Goal: Information Seeking & Learning: Learn about a topic

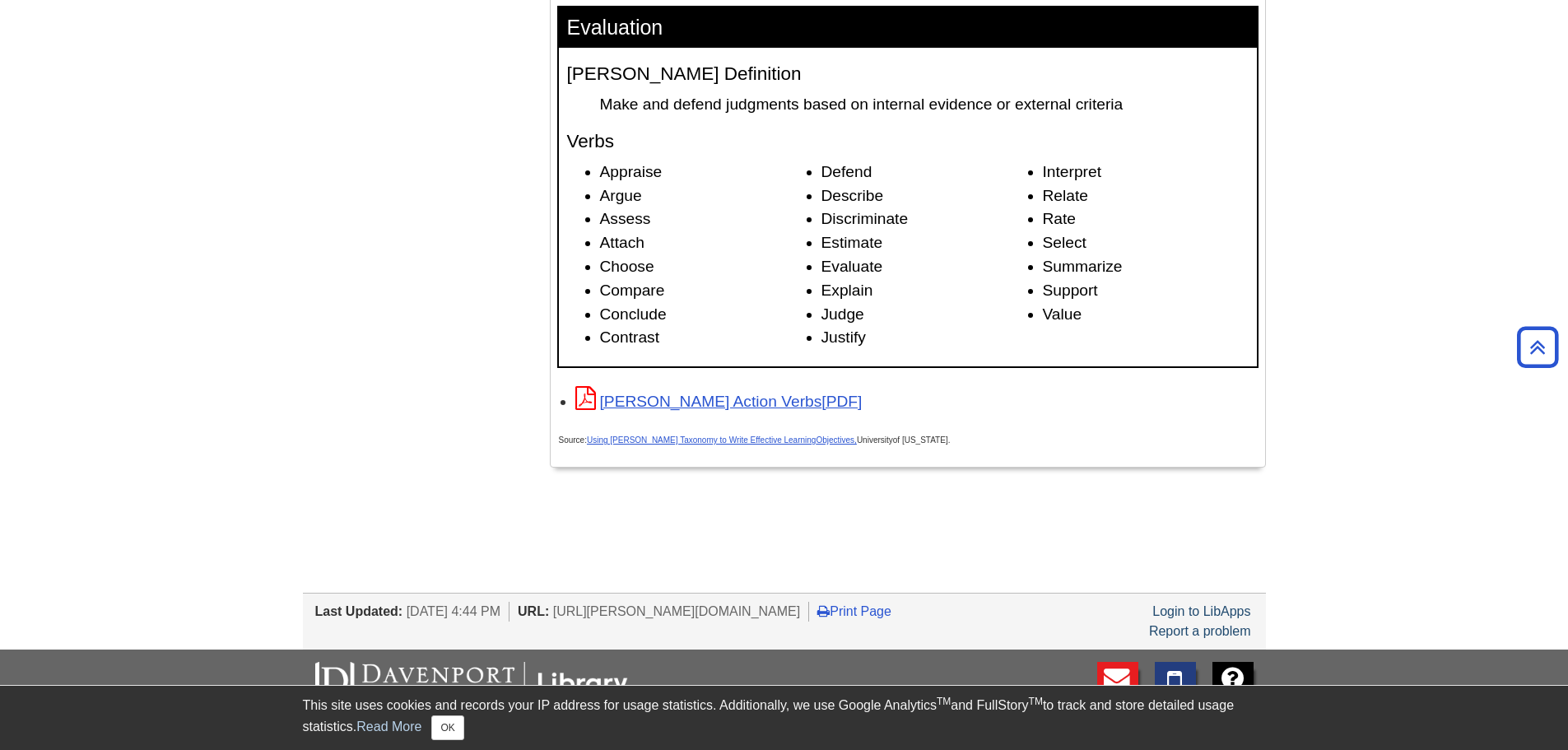
scroll to position [2709, 0]
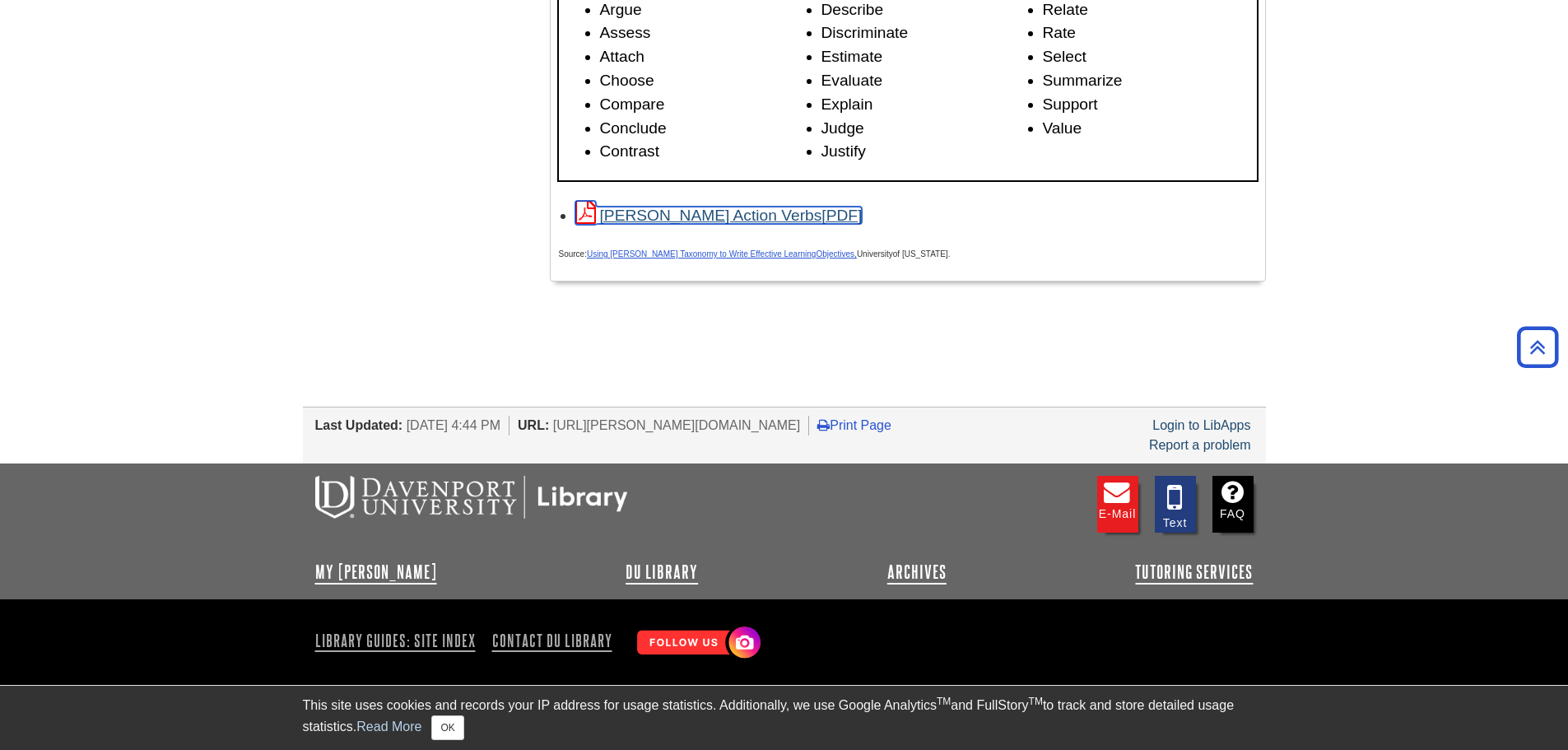
click at [707, 215] on link "[PERSON_NAME] Action Verbs" at bounding box center [719, 215] width 287 height 17
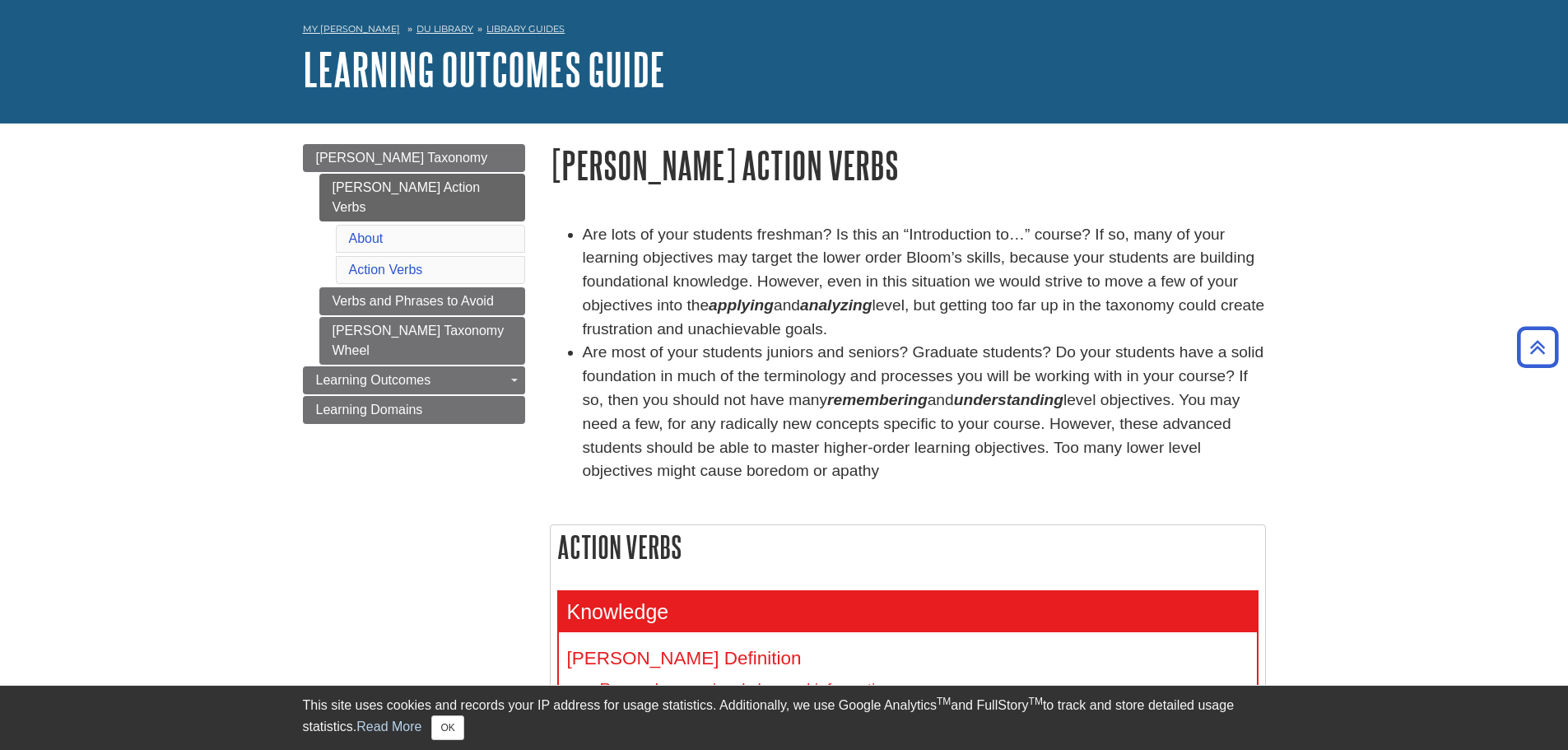
scroll to position [0, 0]
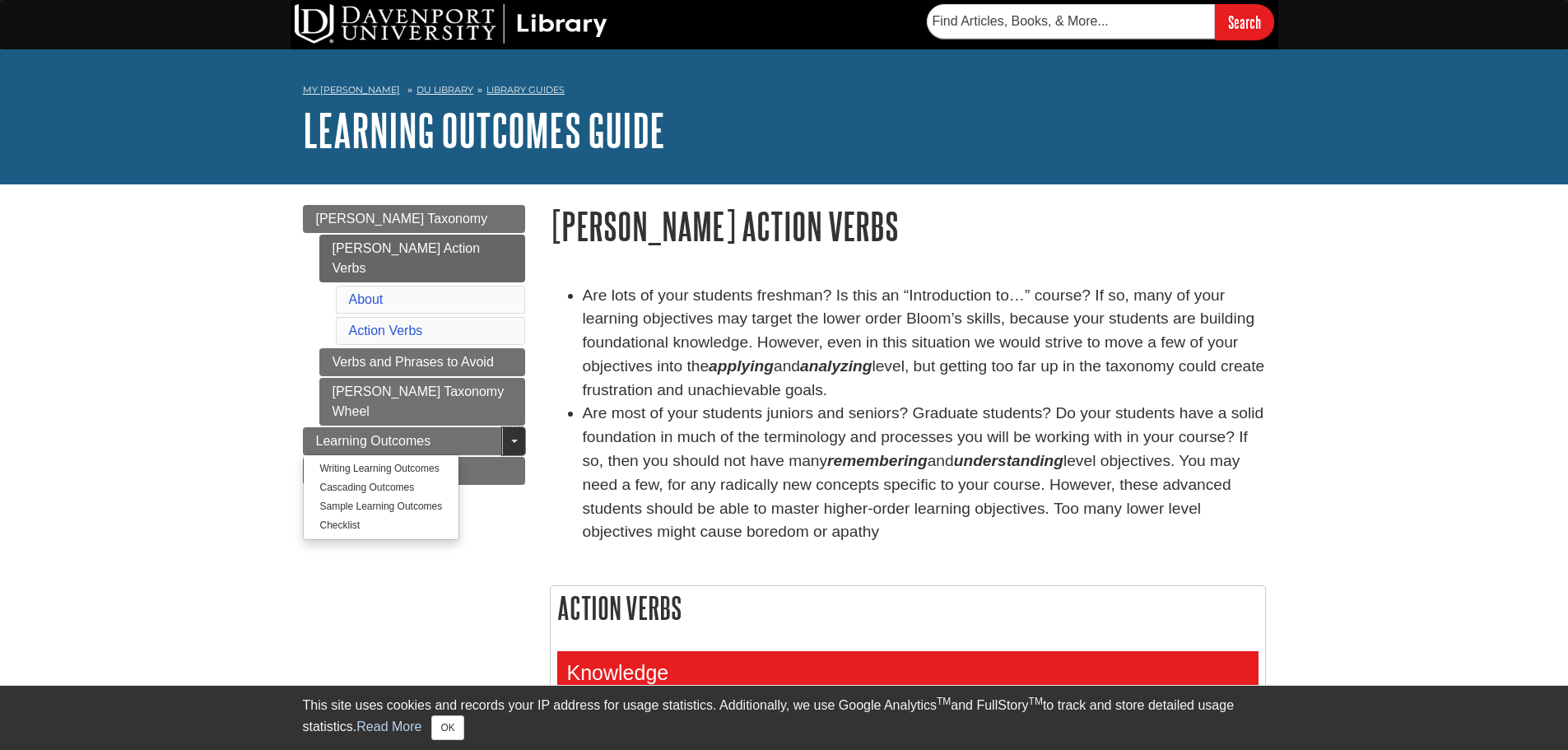
click at [514, 427] on link "Toggle Dropdown" at bounding box center [514, 441] width 23 height 28
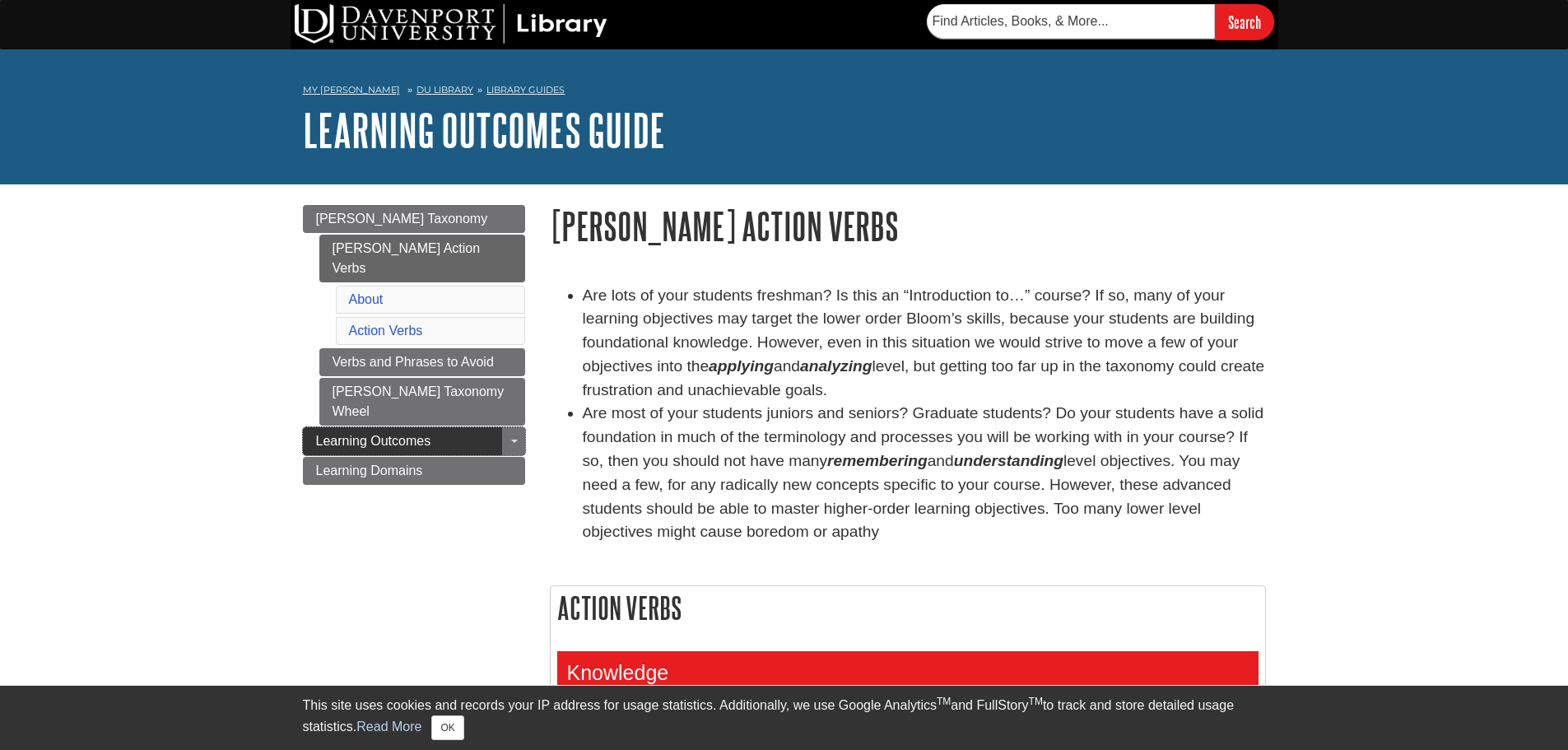
click at [412, 434] on span "Learning Outcomes" at bounding box center [373, 440] width 115 height 14
click at [427, 434] on span "Learning Outcomes" at bounding box center [373, 440] width 115 height 14
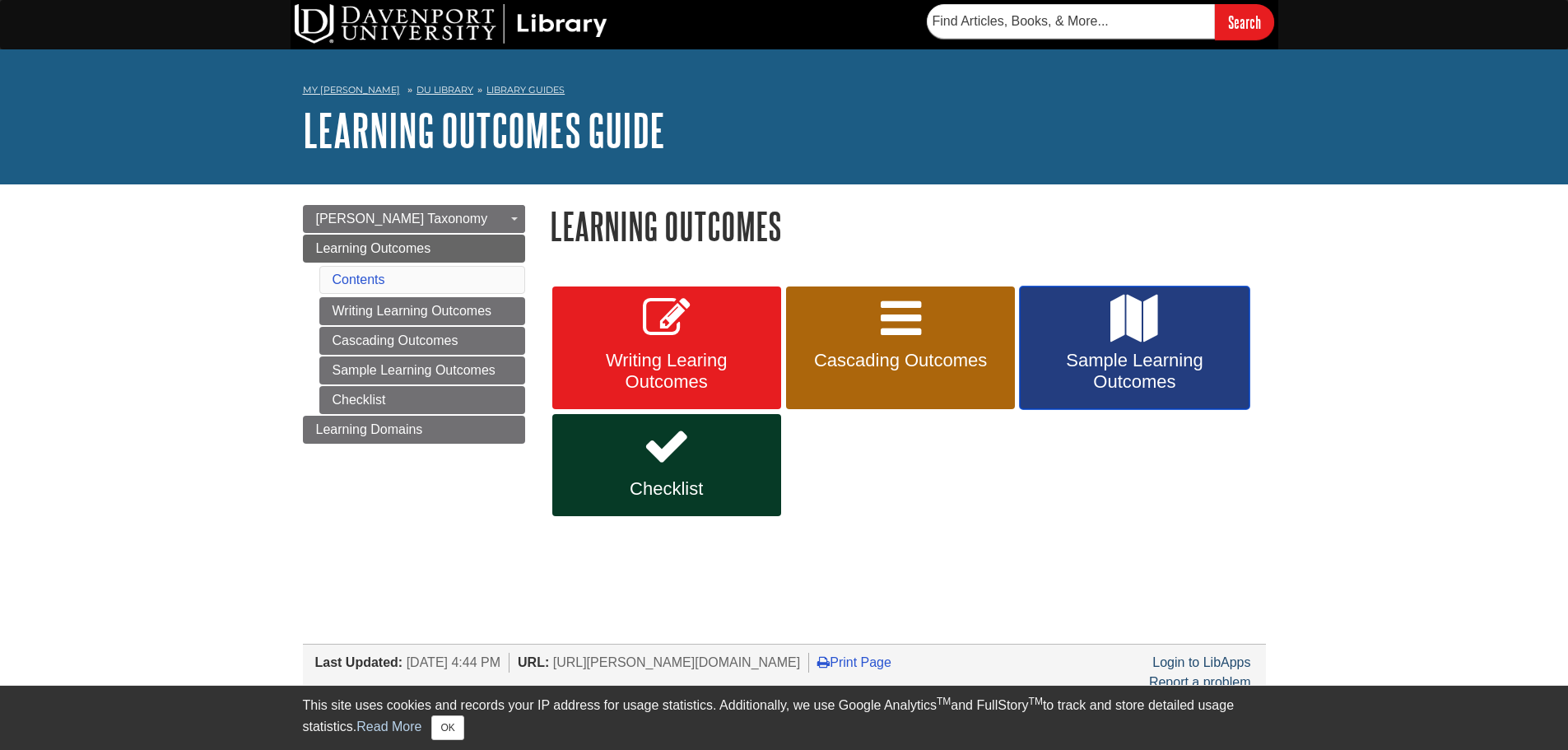
click at [1150, 339] on icon at bounding box center [1134, 318] width 48 height 48
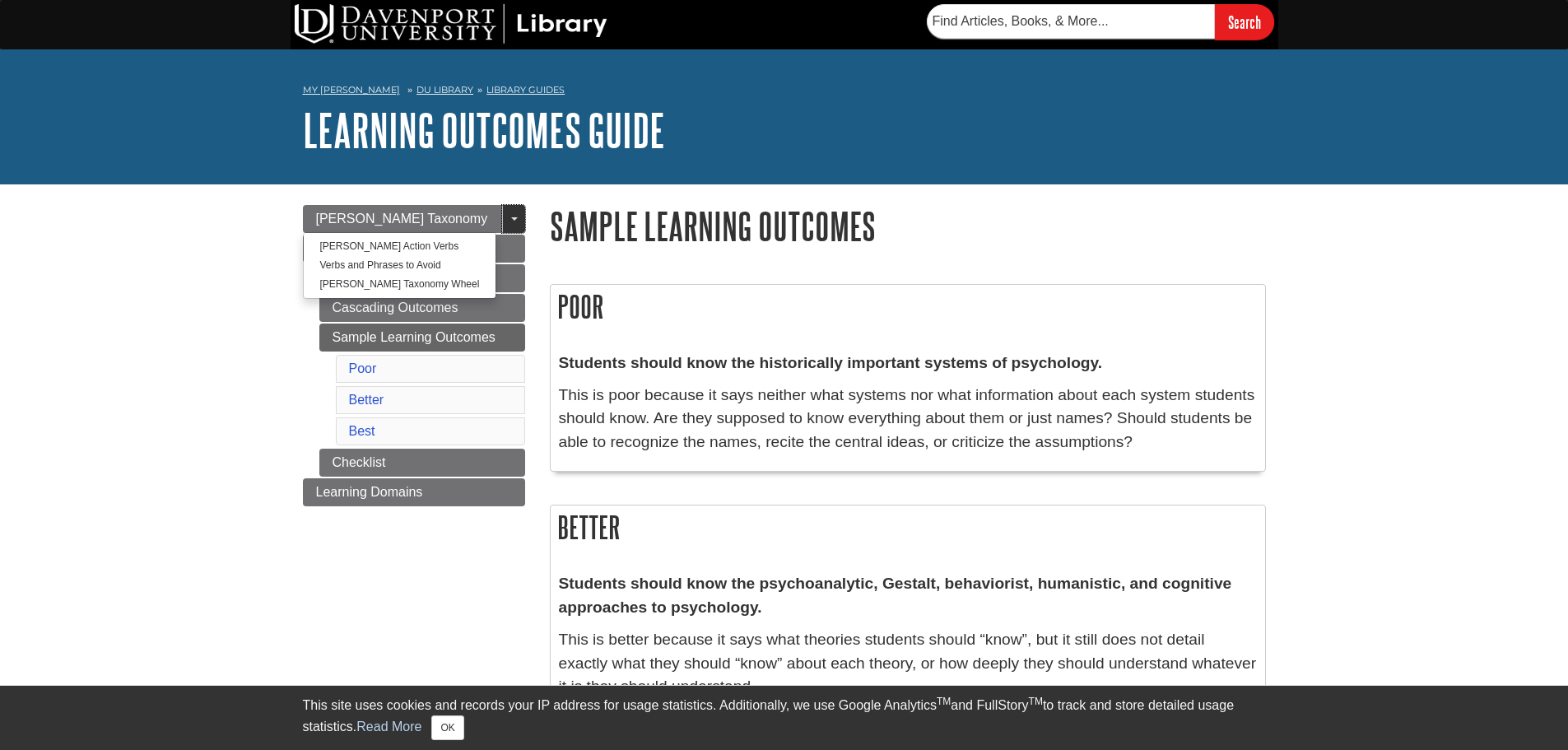
click at [507, 216] on link "Toggle Dropdown" at bounding box center [514, 219] width 23 height 28
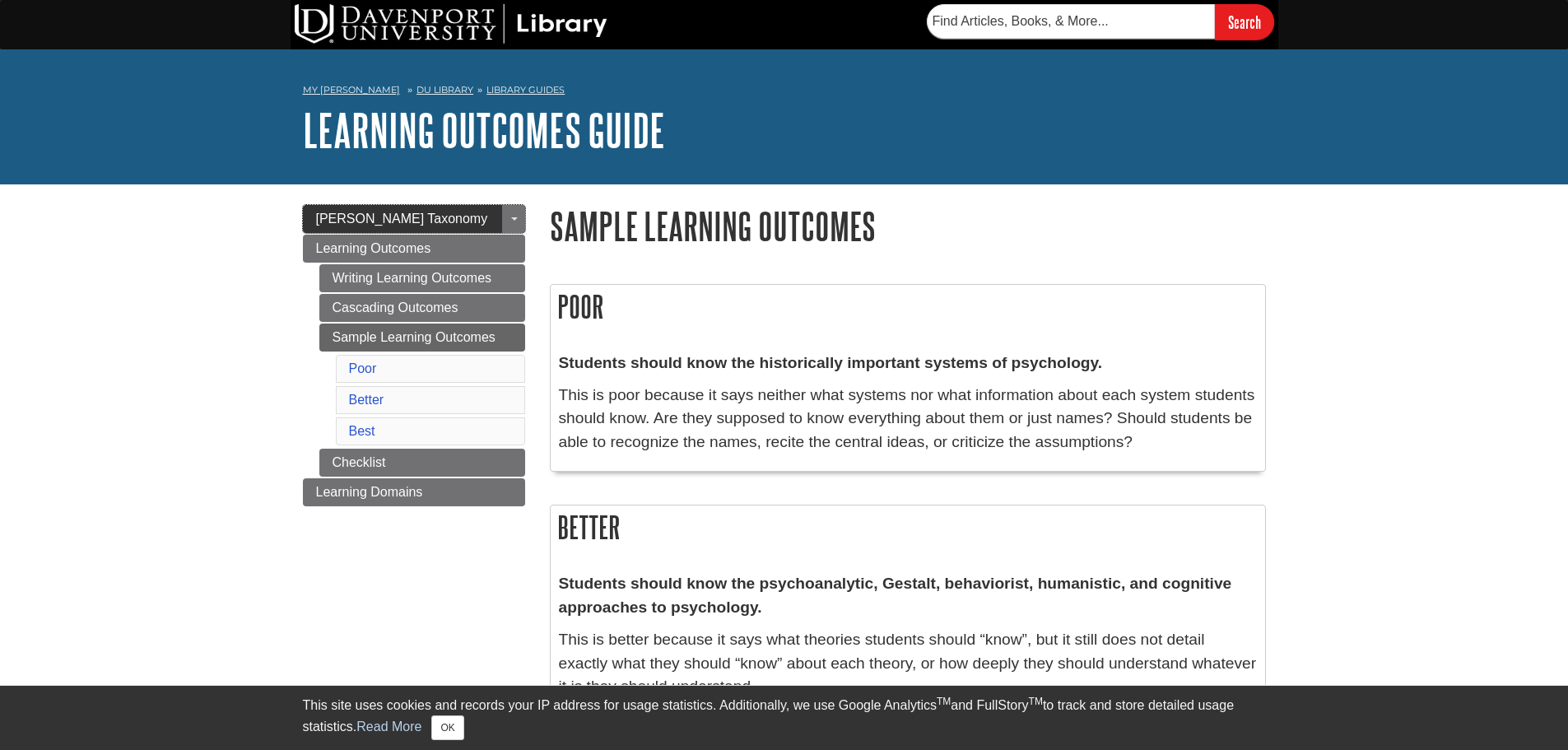
click at [422, 209] on link "[PERSON_NAME] Taxonomy" at bounding box center [414, 219] width 223 height 28
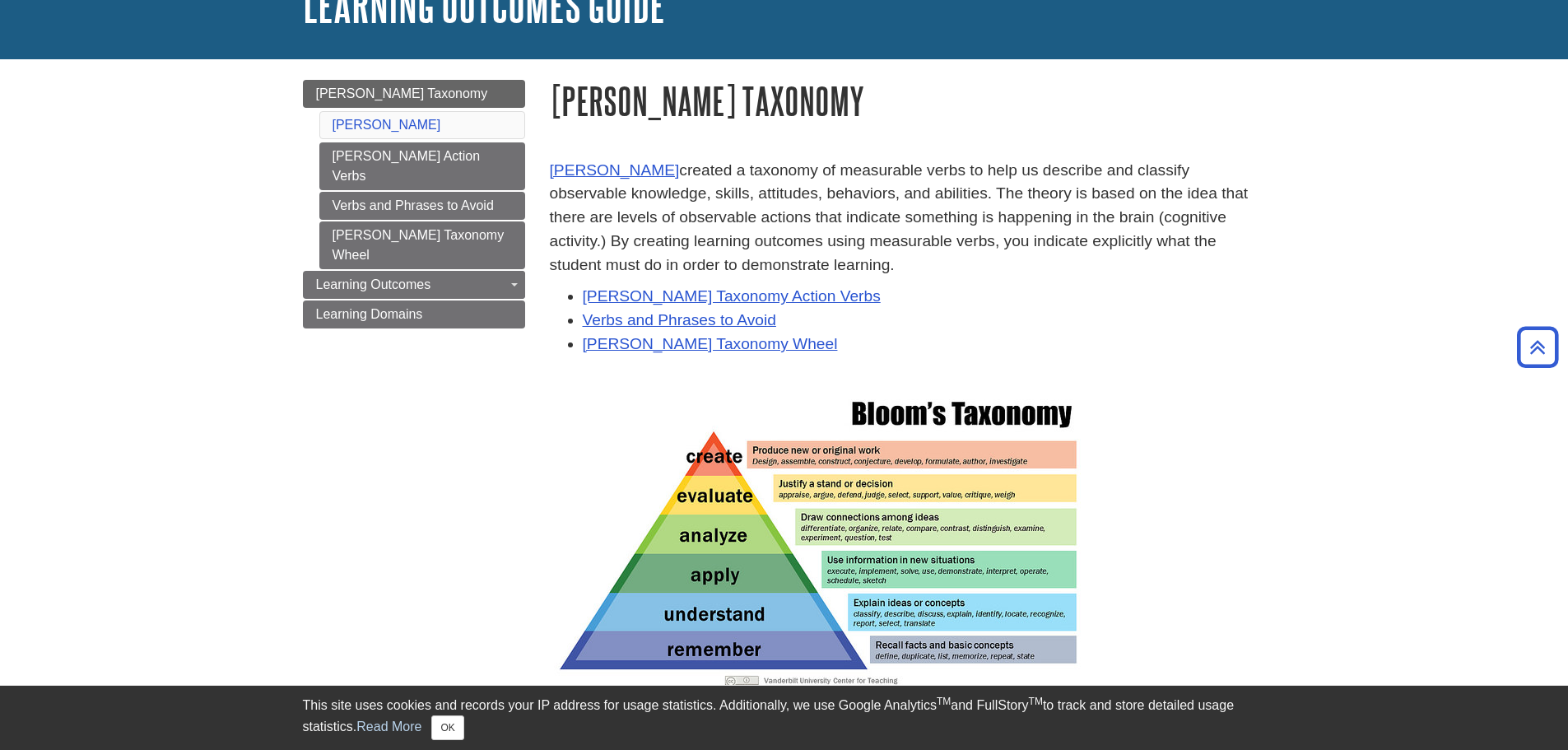
scroll to position [82, 0]
